Goal: Task Accomplishment & Management: Use online tool/utility

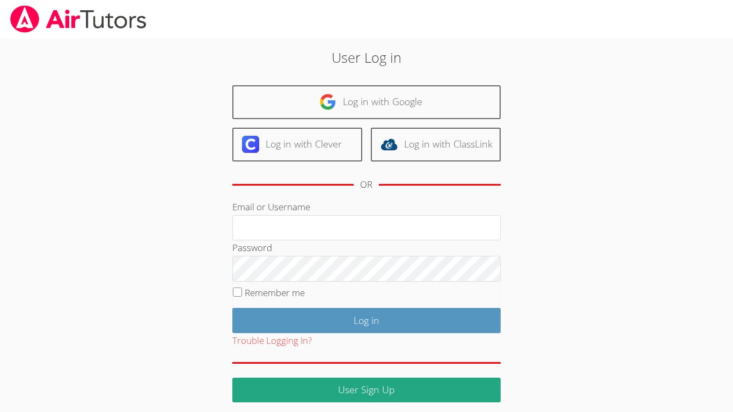
click at [319, 78] on div "User Log in Log in with Google Log in with Clever Log in with ClassLink OR Emai…" at bounding box center [366, 224] width 396 height 355
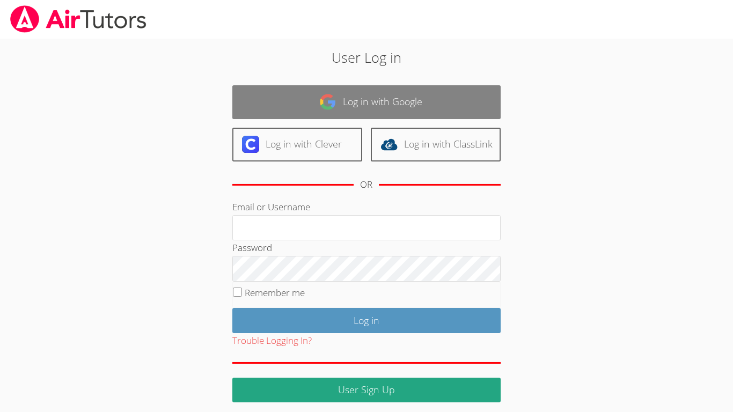
click at [324, 100] on img at bounding box center [327, 101] width 17 height 17
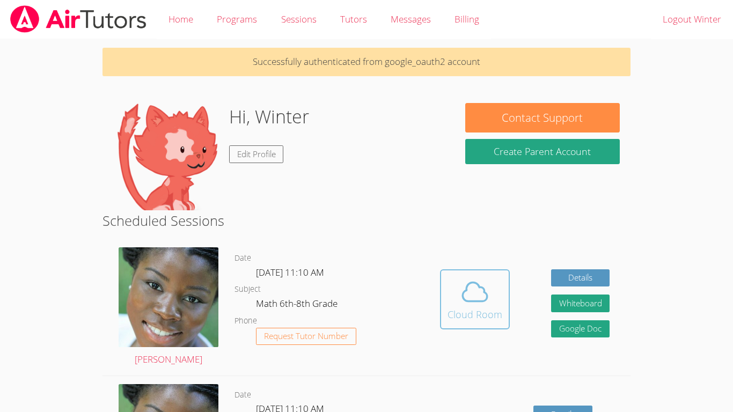
click at [480, 280] on icon at bounding box center [475, 292] width 30 height 30
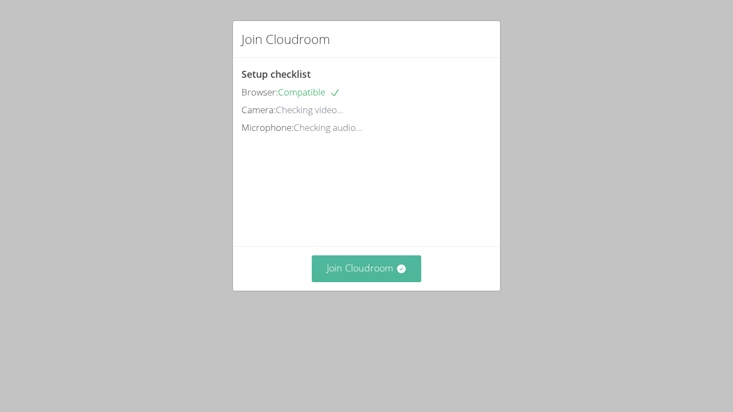
click at [361, 282] on button "Join Cloudroom" at bounding box center [367, 268] width 110 height 26
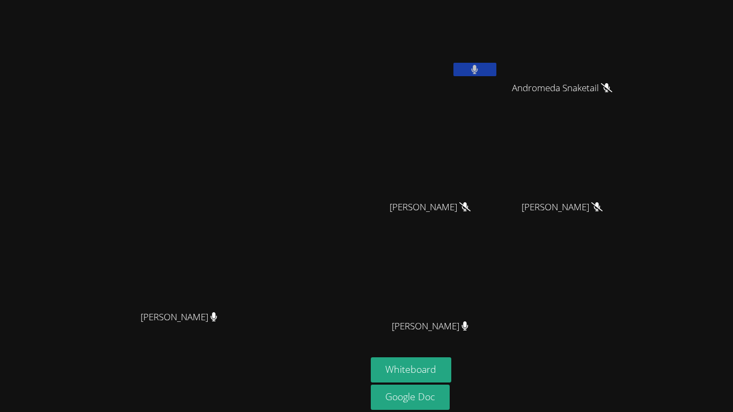
click at [496, 71] on button at bounding box center [474, 69] width 43 height 13
click at [496, 67] on button at bounding box center [474, 69] width 43 height 13
click at [496, 63] on button at bounding box center [474, 69] width 43 height 13
click at [480, 70] on icon at bounding box center [474, 69] width 11 height 9
click at [452, 369] on button "Whiteboard" at bounding box center [411, 369] width 81 height 25
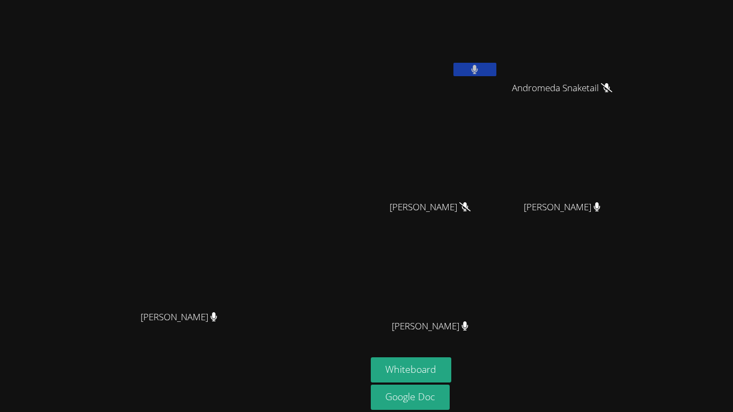
click at [496, 68] on button at bounding box center [474, 69] width 43 height 13
click at [480, 70] on icon at bounding box center [474, 69] width 11 height 9
click at [263, 199] on video at bounding box center [182, 204] width 161 height 201
click at [498, 281] on video at bounding box center [435, 278] width 128 height 72
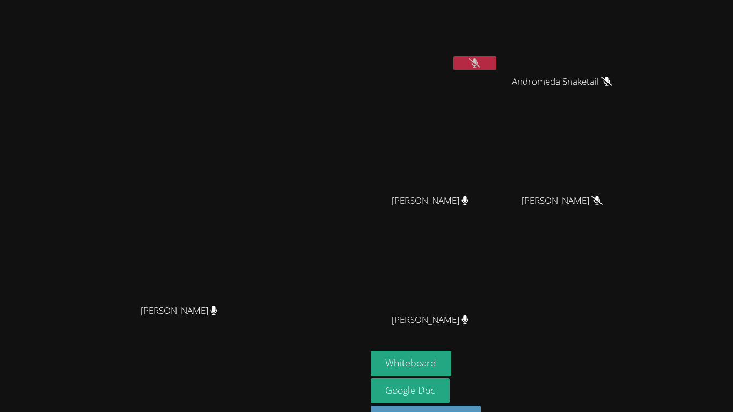
click at [480, 60] on icon at bounding box center [474, 62] width 11 height 9
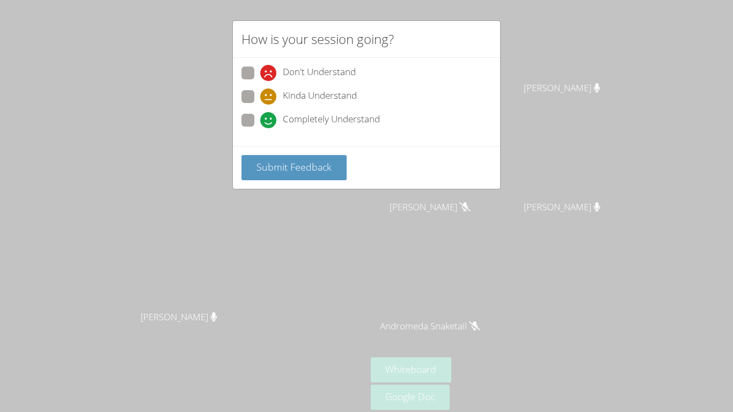
click at [258, 122] on label "Completely Understand" at bounding box center [310, 121] width 138 height 14
click at [260, 122] on input "Completely Understand" at bounding box center [264, 118] width 9 height 9
radio input "true"
click at [263, 162] on span "Submit Feedback" at bounding box center [293, 166] width 75 height 13
